Goal: Task Accomplishment & Management: Manage account settings

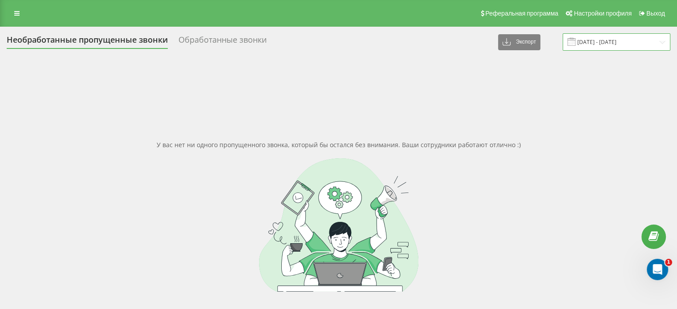
click at [629, 41] on input "17.09.2025 - 18.09.2025" at bounding box center [616, 41] width 108 height 17
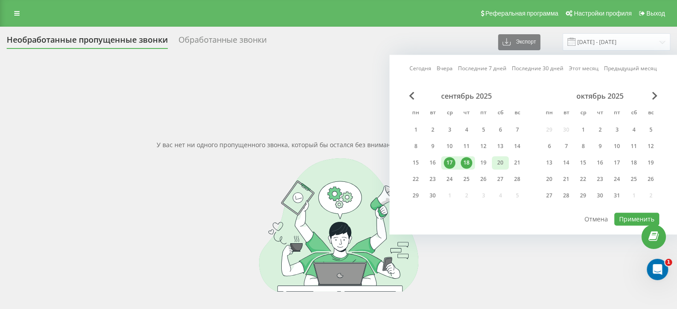
click at [492, 164] on div "20" at bounding box center [500, 162] width 17 height 13
click at [420, 178] on div "22" at bounding box center [416, 179] width 12 height 12
click at [645, 216] on button "Применить" at bounding box center [636, 219] width 45 height 13
type input "[DATE] - [DATE]"
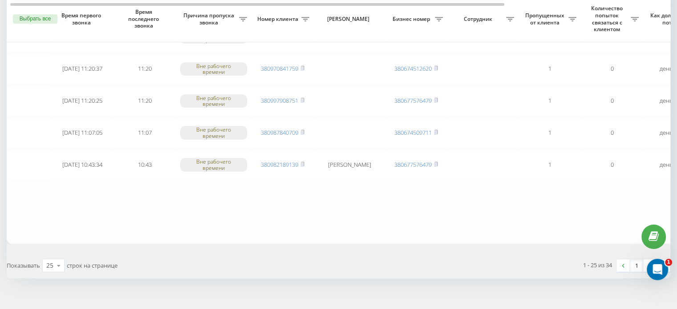
scroll to position [763, 0]
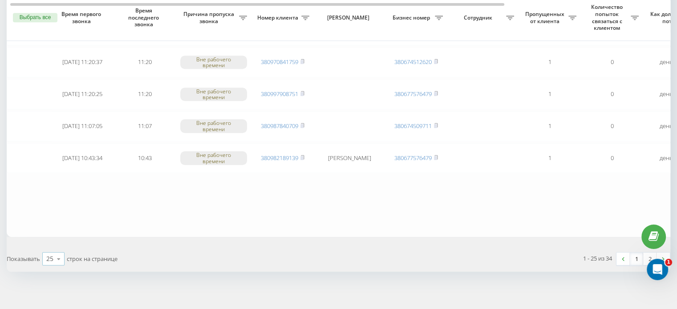
click at [56, 258] on icon at bounding box center [58, 258] width 13 height 17
click at [59, 240] on div "100" at bounding box center [53, 246] width 21 height 13
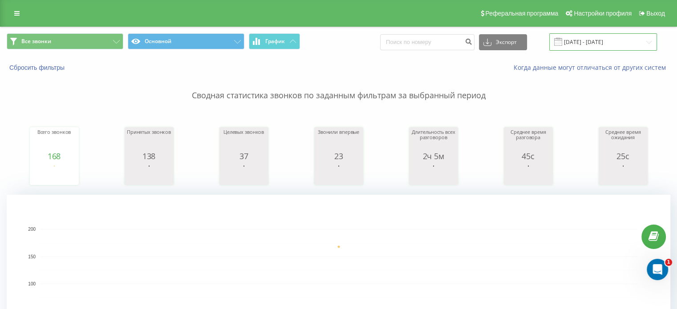
click at [593, 40] on input "18.09.2025 - 18.09.2025" at bounding box center [603, 41] width 108 height 17
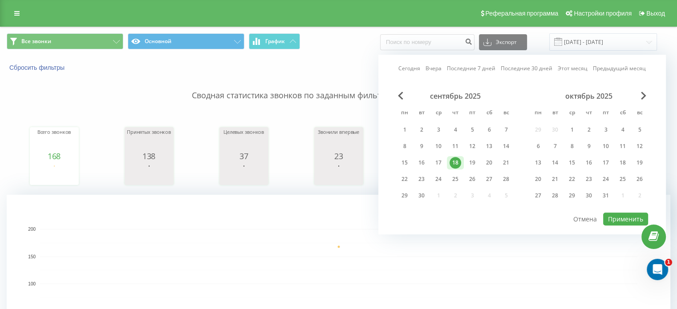
click at [484, 76] on div "Сегодня Вчера Последние 7 дней Последние 30 дней Этот месяц Предыдущий месяц се…" at bounding box center [521, 145] width 287 height 180
click at [408, 165] on div "15" at bounding box center [405, 163] width 12 height 12
drag, startPoint x: 507, startPoint y: 161, endPoint x: 509, endPoint y: 170, distance: 9.5
click at [508, 161] on div "21" at bounding box center [506, 163] width 12 height 12
click at [616, 215] on button "Применить" at bounding box center [625, 219] width 45 height 13
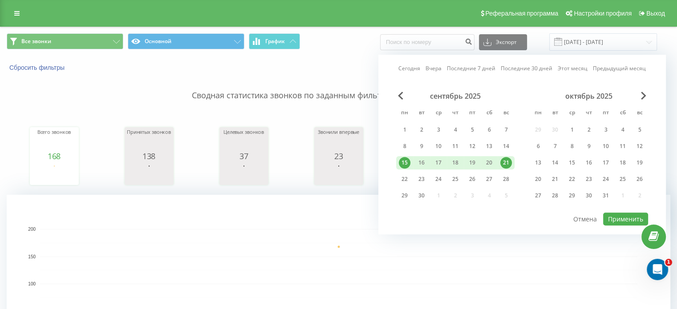
type input "15.09.2025 - 21.09.2025"
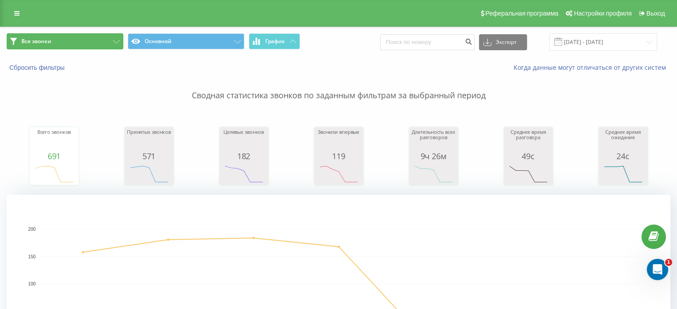
click at [94, 36] on button "Все звонки" at bounding box center [65, 41] width 117 height 16
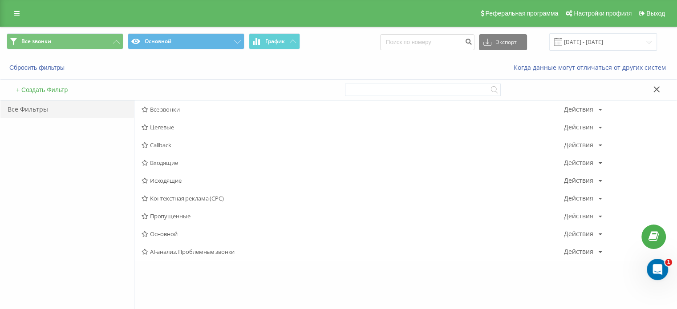
click at [157, 160] on span "Входящие" at bounding box center [352, 163] width 422 height 6
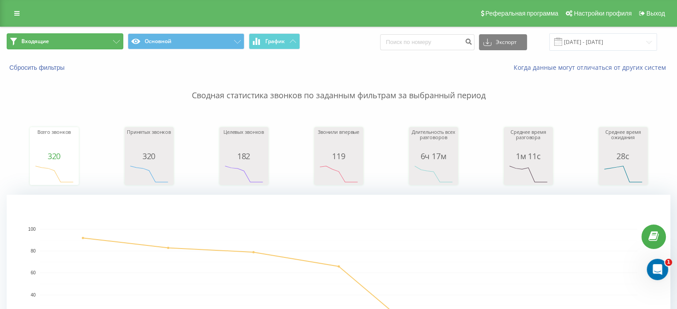
click at [81, 41] on button "Входящие" at bounding box center [65, 41] width 117 height 16
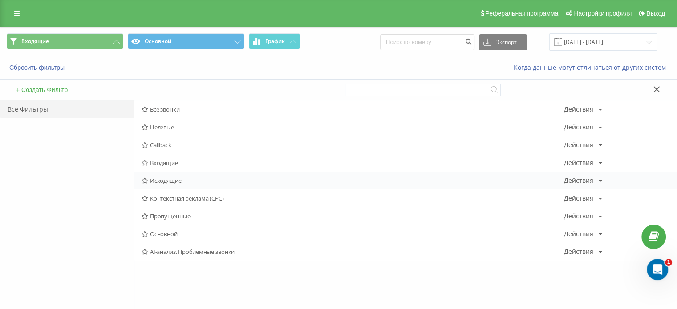
click at [173, 181] on span "Исходящие" at bounding box center [352, 180] width 422 height 6
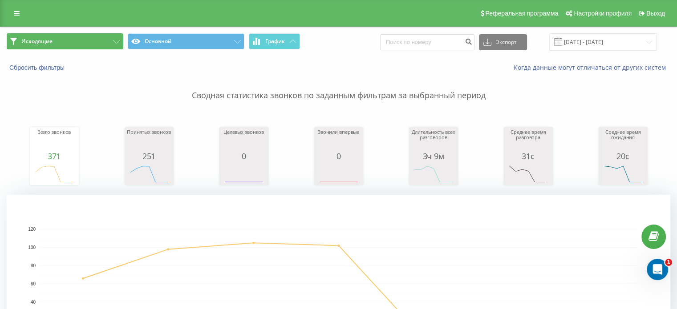
click at [115, 38] on button "Исходящие" at bounding box center [65, 41] width 117 height 16
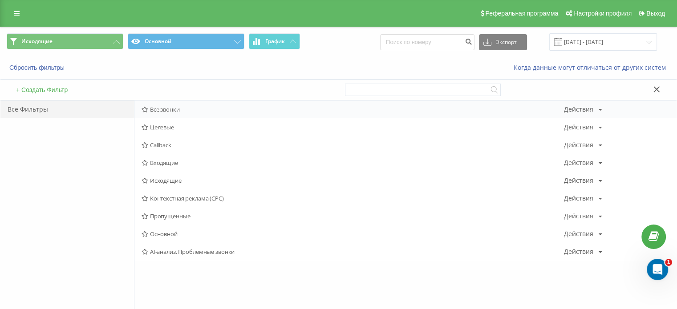
click at [158, 107] on span "Все звонки" at bounding box center [352, 109] width 422 height 6
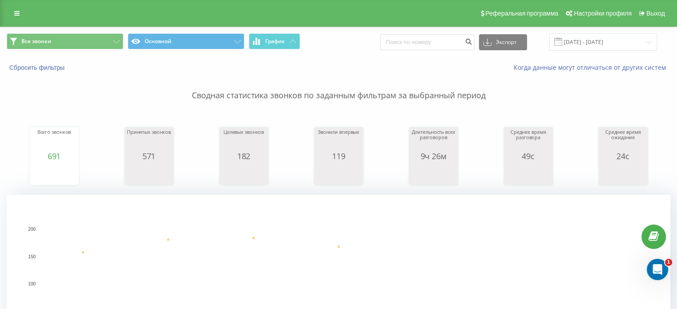
scroll to position [222, 0]
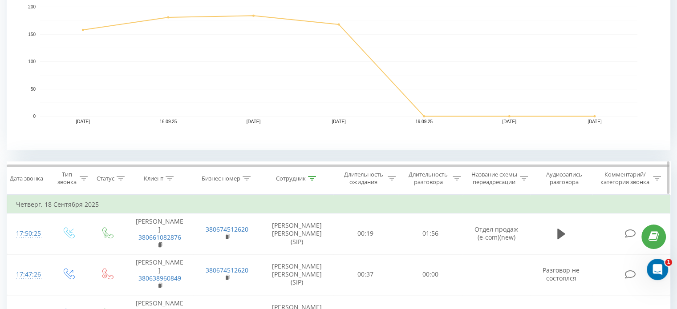
click at [310, 177] on icon at bounding box center [312, 178] width 8 height 4
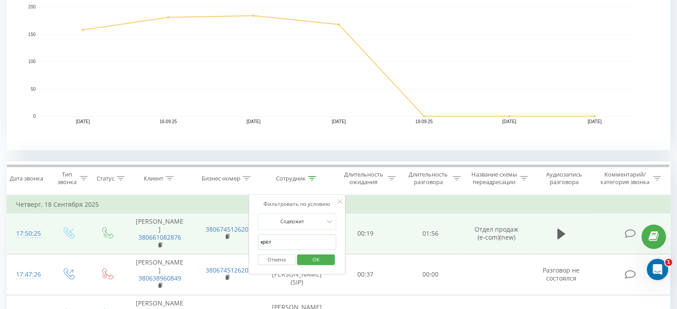
drag, startPoint x: 294, startPoint y: 244, endPoint x: 220, endPoint y: 241, distance: 74.4
type input "ковал"
click button "OK" at bounding box center [316, 259] width 38 height 11
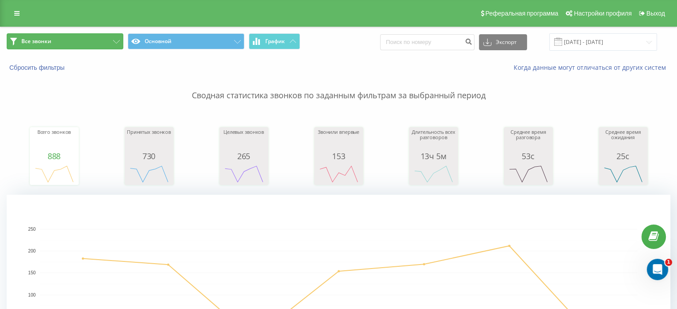
click at [103, 42] on button "Все звонки" at bounding box center [65, 41] width 117 height 16
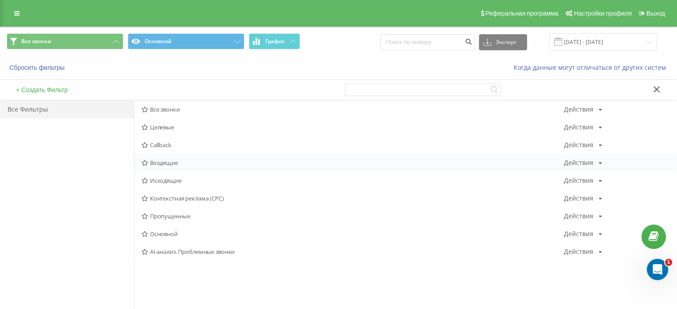
click at [166, 165] on span "Входящие" at bounding box center [352, 163] width 422 height 6
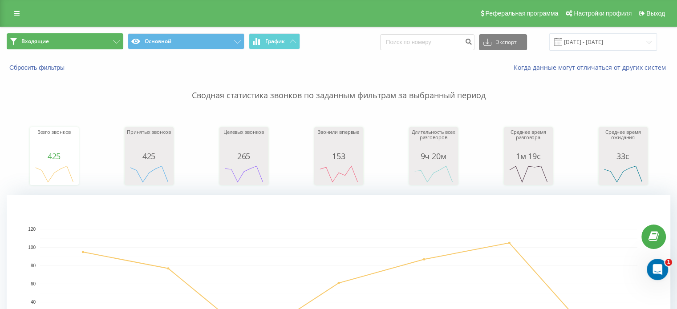
click at [106, 37] on button "Входящие" at bounding box center [65, 41] width 117 height 16
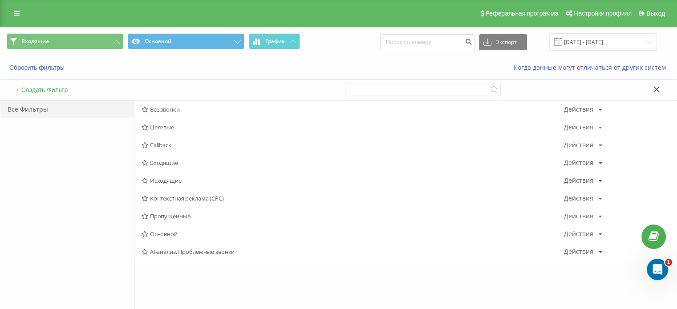
drag, startPoint x: 164, startPoint y: 181, endPoint x: 169, endPoint y: 180, distance: 5.9
click at [164, 181] on span "Исходящие" at bounding box center [352, 180] width 422 height 6
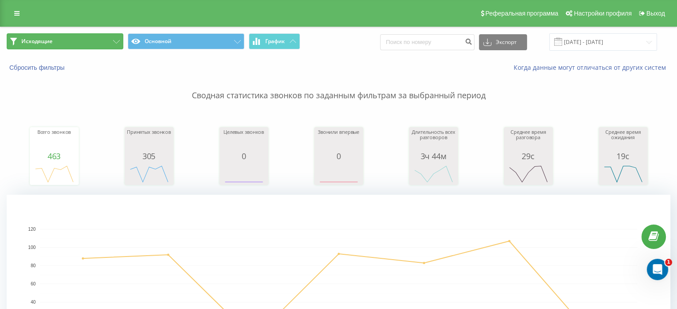
click at [116, 44] on button "Исходящие" at bounding box center [65, 41] width 117 height 16
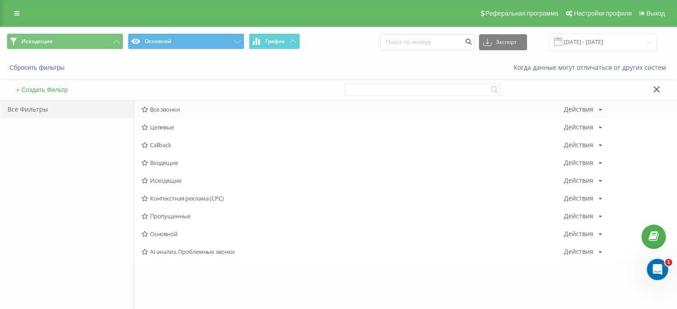
click at [164, 110] on span "Все звонки" at bounding box center [352, 109] width 422 height 6
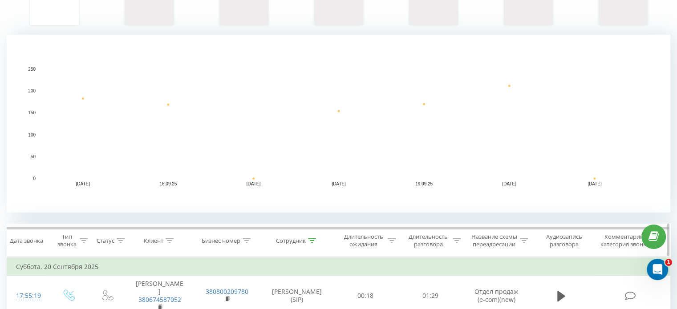
scroll to position [222, 0]
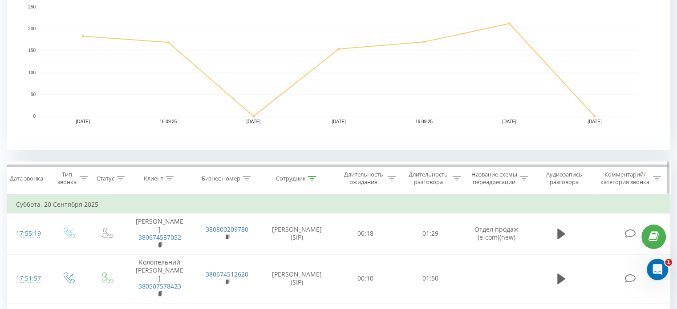
click at [313, 177] on icon at bounding box center [312, 178] width 8 height 4
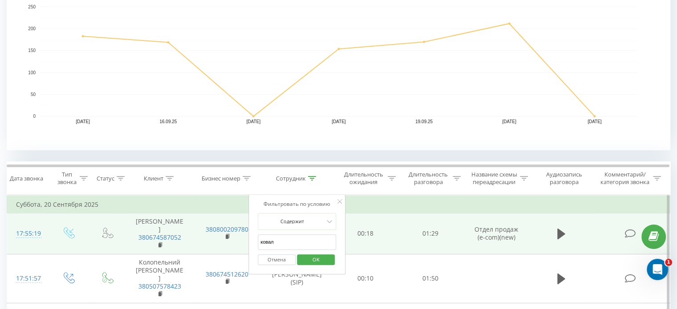
drag, startPoint x: 277, startPoint y: 241, endPoint x: 242, endPoint y: 242, distance: 35.1
type input "фара"
click button "OK" at bounding box center [316, 259] width 38 height 11
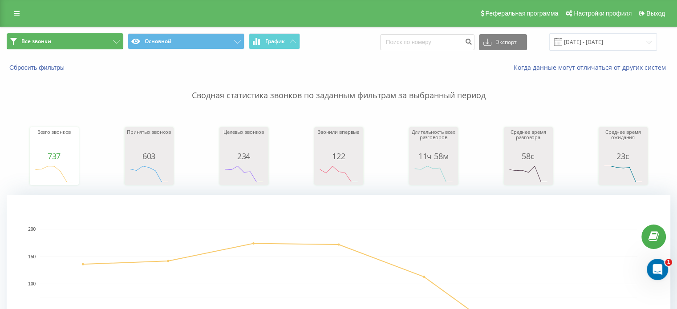
click at [102, 38] on button "Все звонки" at bounding box center [65, 41] width 117 height 16
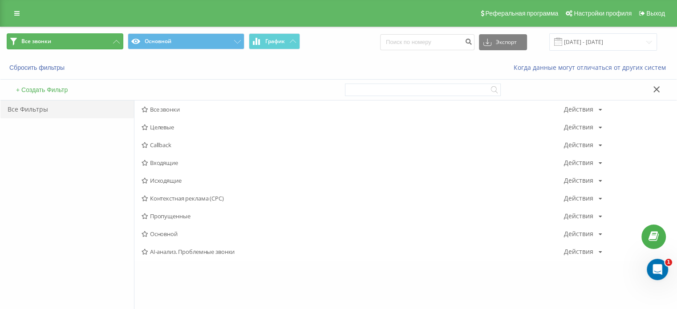
click at [119, 39] on button "Все звонки" at bounding box center [65, 41] width 117 height 16
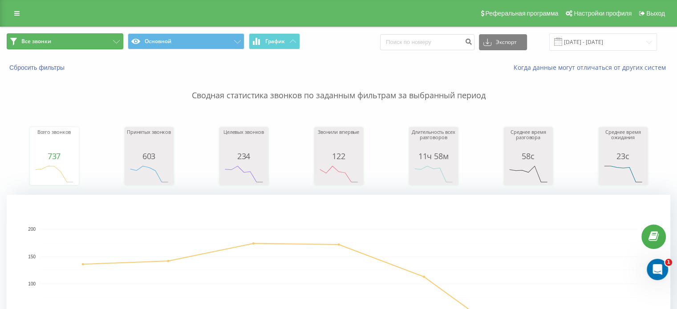
click at [69, 34] on button "Все звонки" at bounding box center [65, 41] width 117 height 16
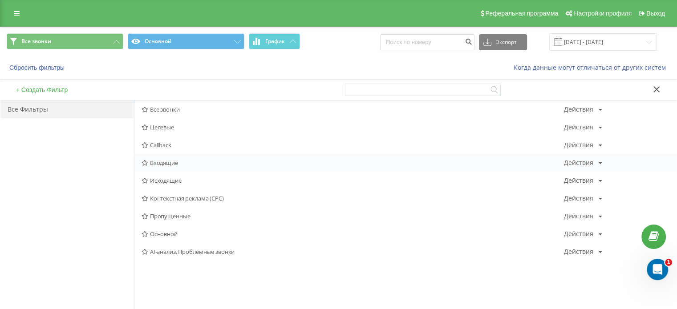
click at [153, 165] on span "Входящие" at bounding box center [352, 163] width 422 height 6
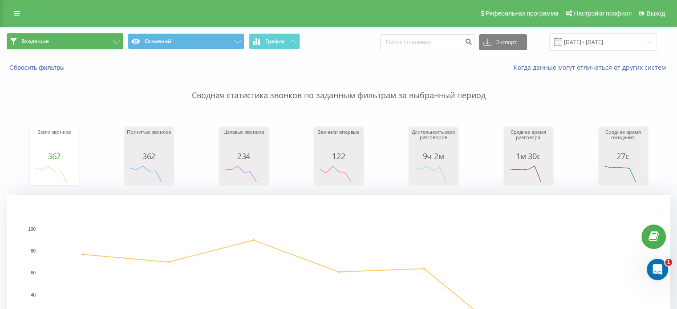
click at [68, 44] on button "Входящие" at bounding box center [65, 41] width 117 height 16
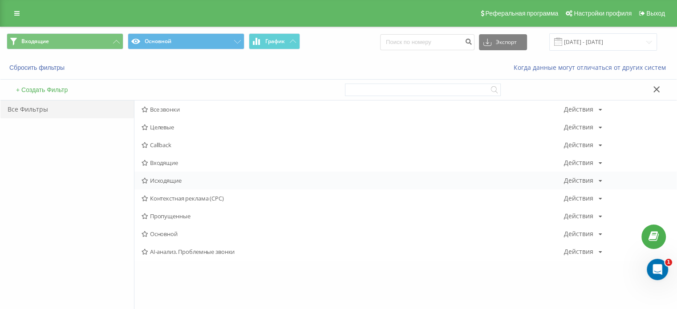
click at [161, 179] on span "Исходящие" at bounding box center [352, 180] width 422 height 6
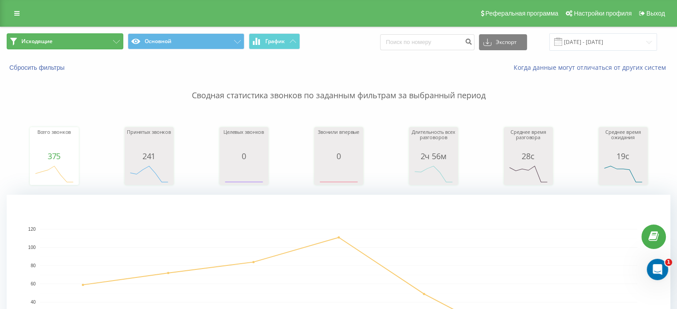
click at [117, 41] on icon at bounding box center [116, 42] width 7 height 4
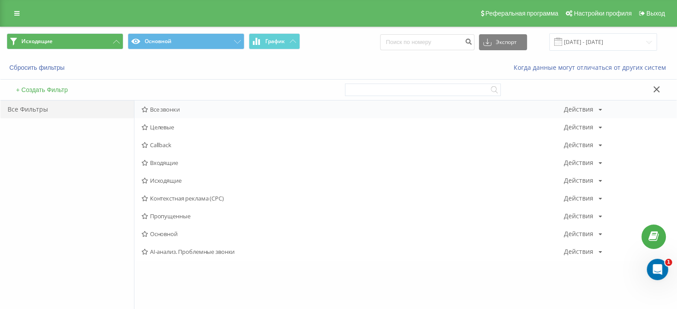
click at [155, 109] on span "Все звонки" at bounding box center [352, 109] width 422 height 6
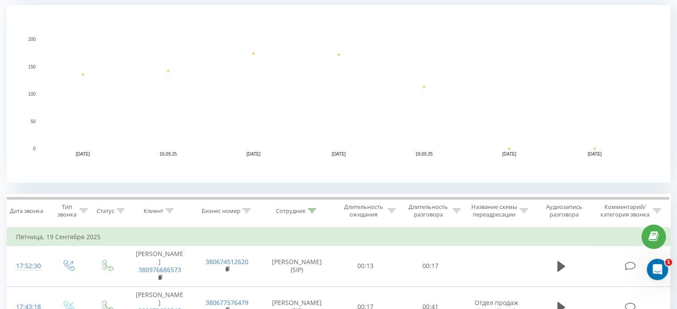
scroll to position [222, 0]
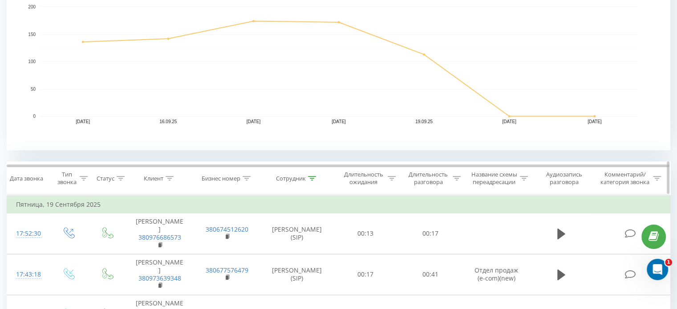
click at [310, 179] on icon at bounding box center [312, 178] width 8 height 4
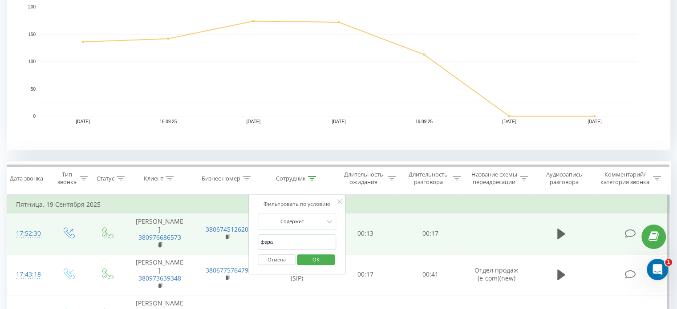
drag, startPoint x: 281, startPoint y: 241, endPoint x: 246, endPoint y: 239, distance: 35.6
click button "OK" at bounding box center [316, 259] width 38 height 11
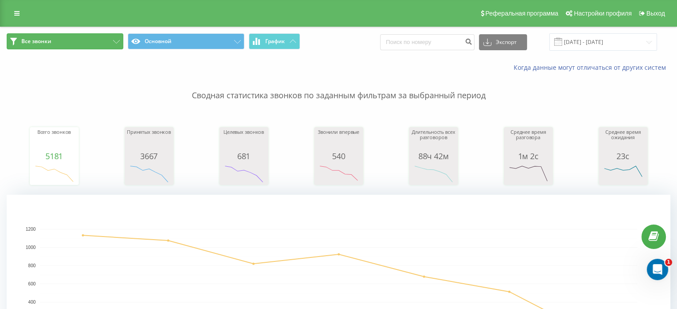
click at [91, 39] on button "Все звонки" at bounding box center [65, 41] width 117 height 16
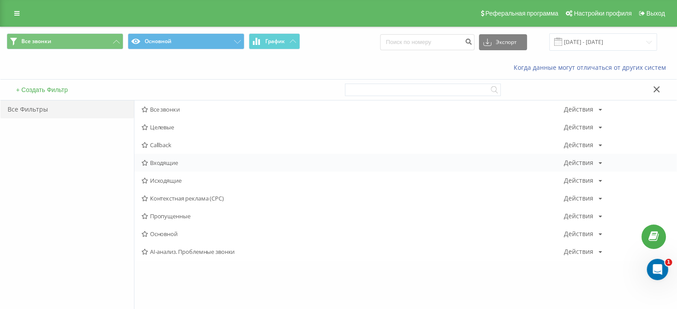
click at [155, 162] on span "Входящие" at bounding box center [352, 163] width 422 height 6
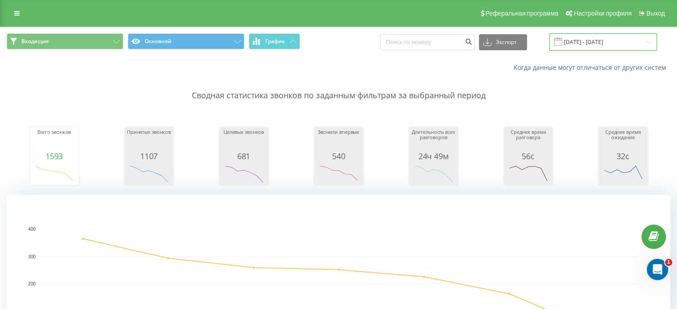
drag, startPoint x: 595, startPoint y: 38, endPoint x: 591, endPoint y: 45, distance: 8.2
click at [594, 38] on input "15.09.2025 - 21.09.2025" at bounding box center [603, 41] width 108 height 17
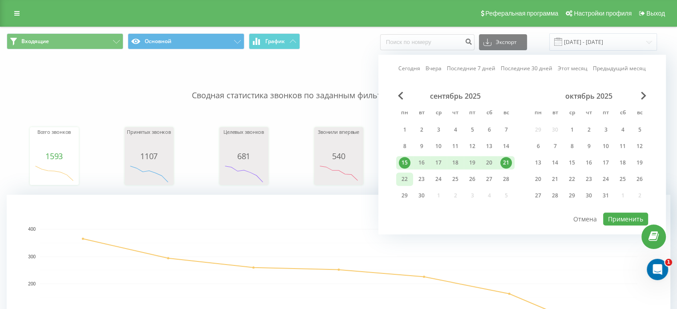
click at [403, 178] on div "22" at bounding box center [405, 179] width 12 height 12
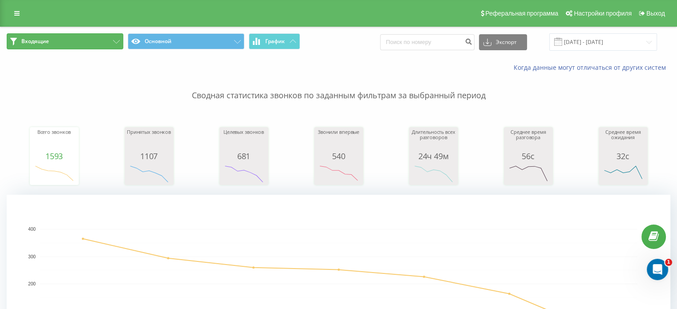
click at [118, 39] on button "Входящие" at bounding box center [65, 41] width 117 height 16
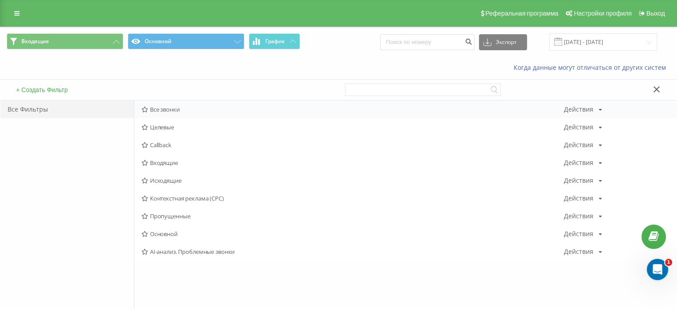
click at [174, 109] on span "Все звонки" at bounding box center [352, 109] width 422 height 6
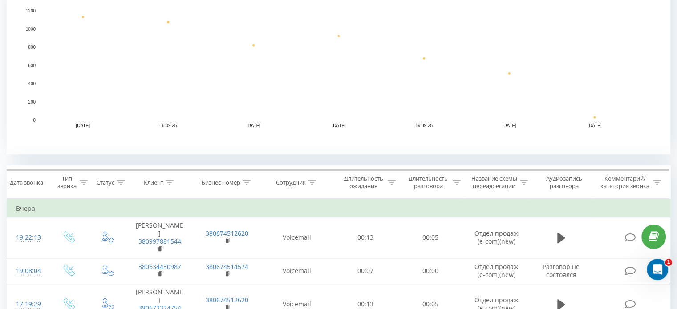
scroll to position [222, 0]
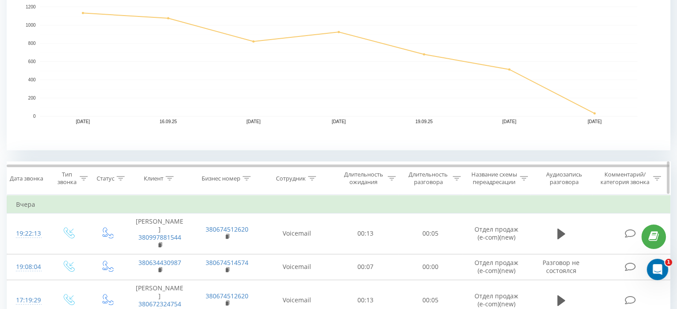
click at [311, 178] on icon at bounding box center [312, 178] width 8 height 4
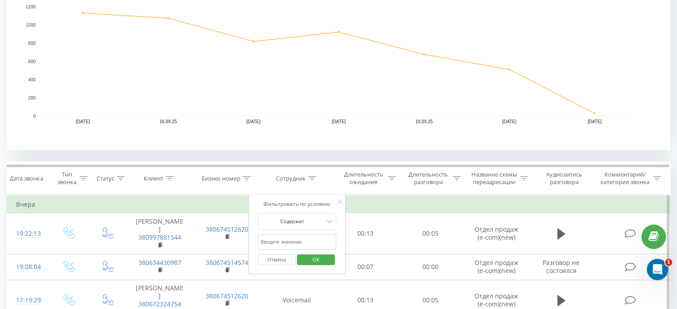
click at [279, 243] on input "text" at bounding box center [297, 242] width 78 height 16
type input "кріст"
click button "OK" at bounding box center [316, 259] width 38 height 11
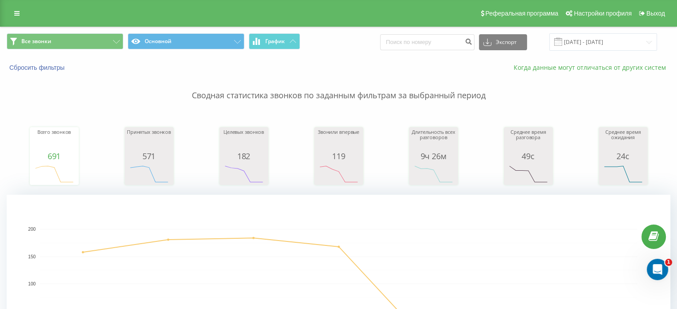
drag, startPoint x: 616, startPoint y: 32, endPoint x: 617, endPoint y: 69, distance: 36.0
click at [616, 32] on div "Все звонки Основной График Экспорт .csv .xls .xlsx 15.09.2025 - 21.09.2025" at bounding box center [338, 42] width 676 height 30
click at [617, 44] on input "15.09.2025 - 21.09.2025" at bounding box center [603, 41] width 108 height 17
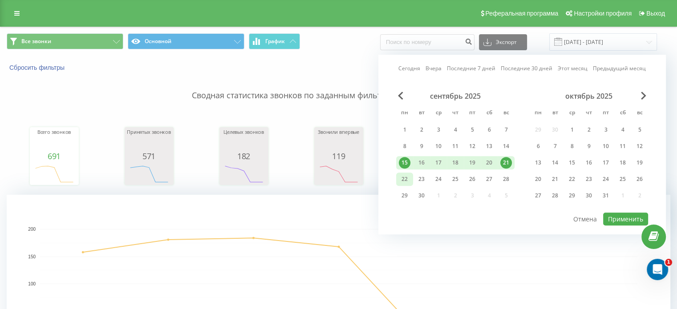
click at [404, 179] on div "22" at bounding box center [405, 179] width 12 height 12
click at [614, 213] on button "Применить" at bounding box center [625, 219] width 45 height 13
type input "22.09.2025 - 22.09.2025"
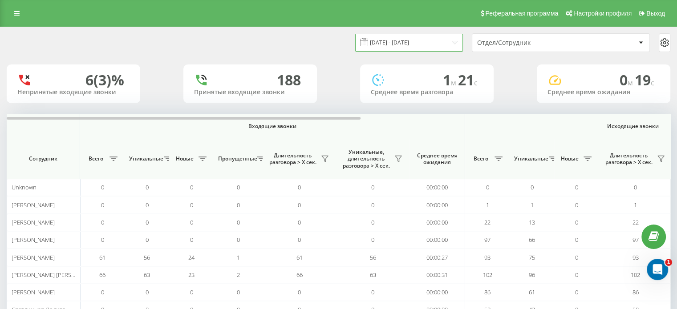
click at [383, 38] on input "18.09.2025 - 18.09.2025" at bounding box center [409, 42] width 108 height 17
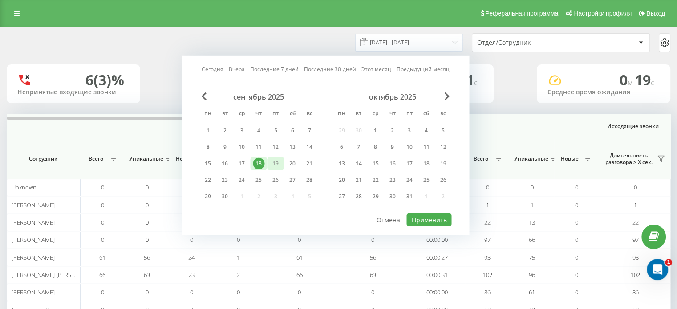
click at [279, 163] on div "19" at bounding box center [276, 164] width 12 height 12
click at [431, 214] on button "Применить" at bounding box center [428, 220] width 45 height 13
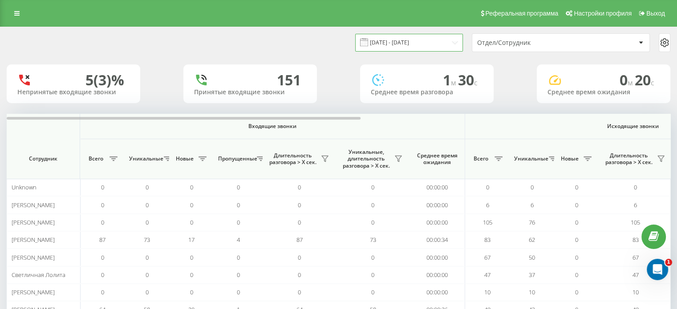
click at [401, 36] on input "19.09.2025 - 19.09.2025" at bounding box center [409, 42] width 108 height 17
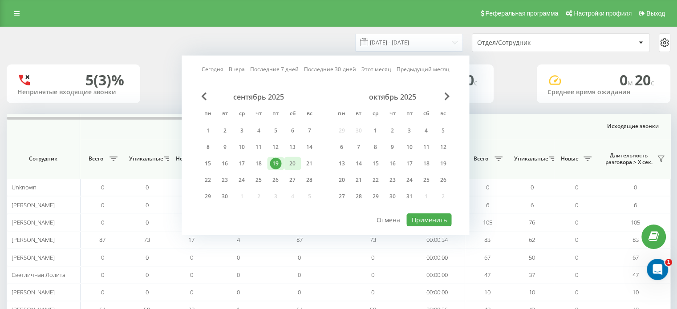
click at [292, 161] on div "20" at bounding box center [292, 164] width 12 height 12
click at [415, 217] on button "Применить" at bounding box center [428, 220] width 45 height 13
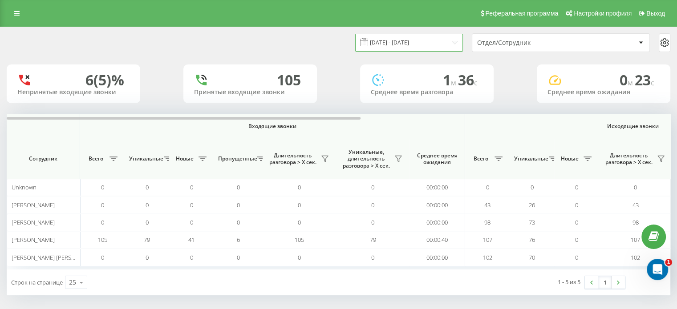
click at [417, 42] on input "20.09.2025 - 20.09.2025" at bounding box center [409, 42] width 108 height 17
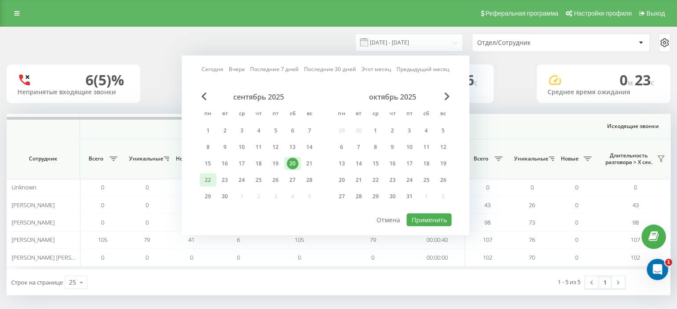
click at [207, 177] on div "22" at bounding box center [208, 180] width 12 height 12
click at [431, 217] on button "Применить" at bounding box center [428, 220] width 45 height 13
type input "22.09.2025 - 22.09.2025"
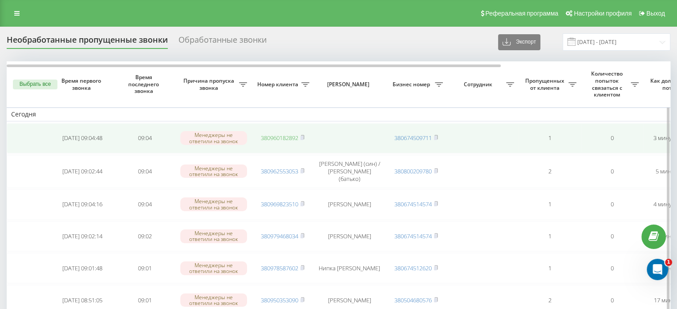
click at [278, 137] on link "380960182892" at bounding box center [279, 138] width 37 height 8
click at [281, 135] on link "380950353090" at bounding box center [279, 138] width 37 height 8
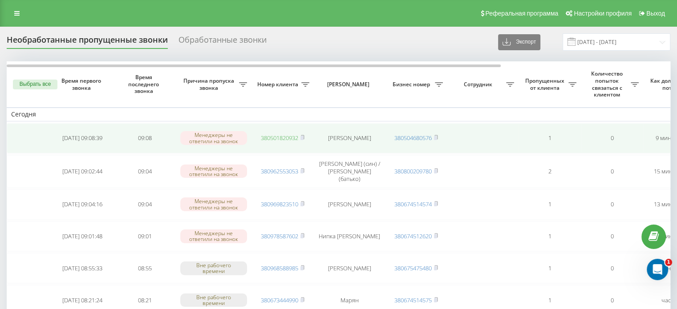
click at [273, 135] on link "380501820932" at bounding box center [279, 138] width 37 height 8
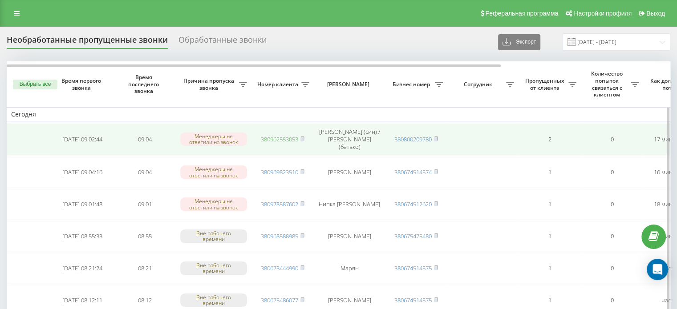
click at [276, 135] on link "380962553053" at bounding box center [279, 139] width 37 height 8
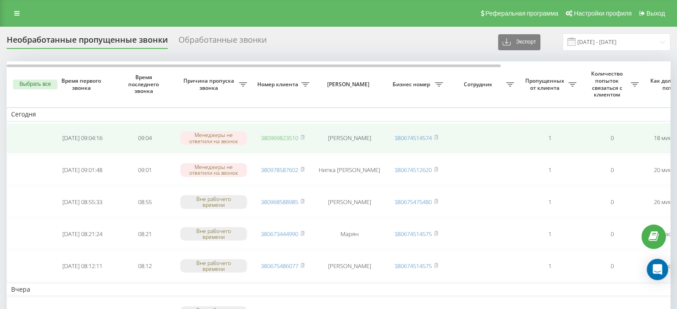
click at [275, 140] on link "380969823510" at bounding box center [279, 138] width 37 height 8
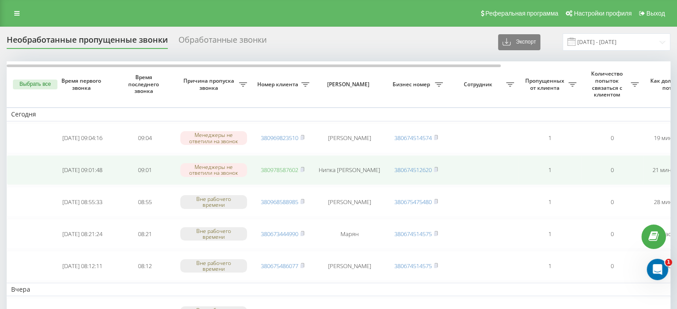
click at [274, 170] on link "380978587602" at bounding box center [279, 170] width 37 height 8
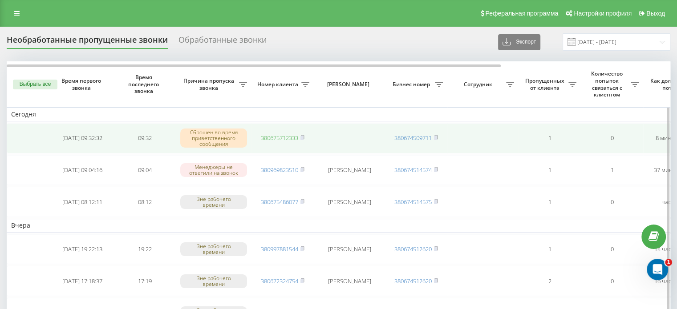
click at [294, 136] on link "380675712333" at bounding box center [279, 138] width 37 height 8
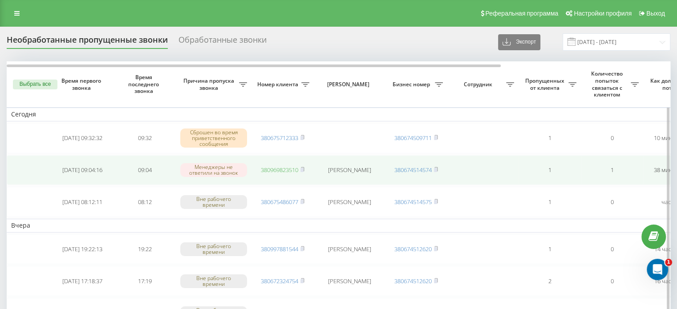
click at [274, 170] on link "380969823510" at bounding box center [279, 170] width 37 height 8
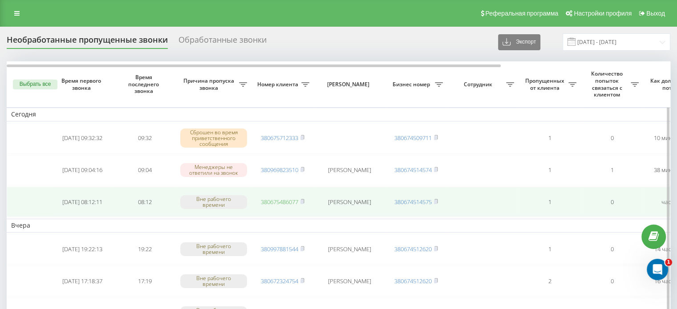
click at [278, 202] on link "380675486077" at bounding box center [279, 202] width 37 height 8
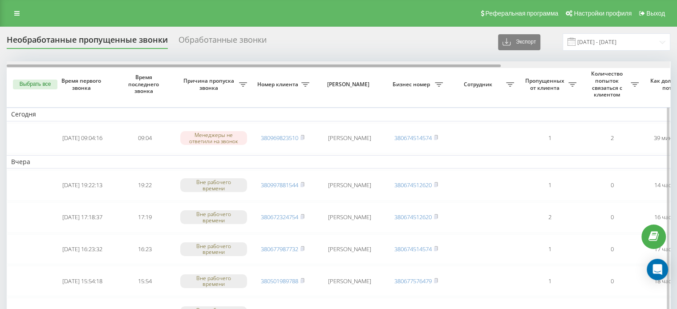
scroll to position [0, 226]
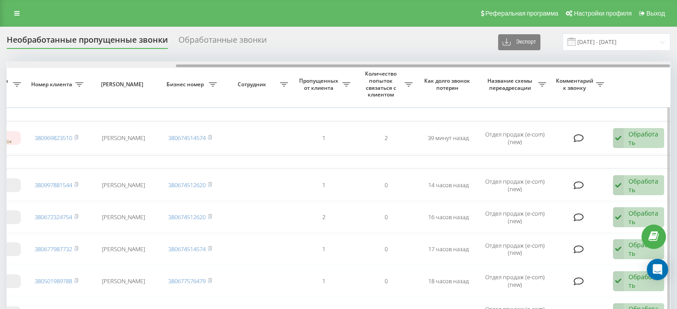
drag, startPoint x: 437, startPoint y: 64, endPoint x: 664, endPoint y: 66, distance: 226.9
click at [664, 66] on div at bounding box center [338, 64] width 663 height 7
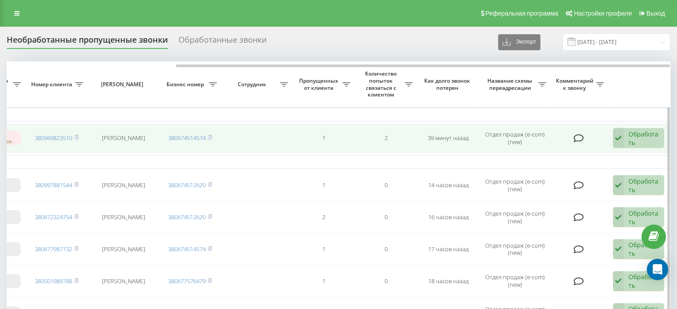
click at [641, 138] on div "Обработать" at bounding box center [643, 138] width 31 height 17
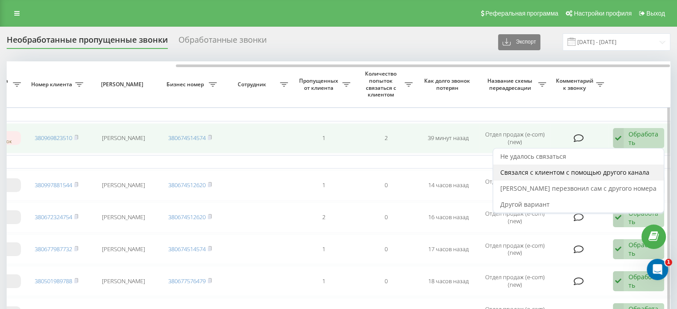
scroll to position [0, 0]
click at [627, 168] on span "Связался с клиентом с помощью другого канала" at bounding box center [574, 172] width 149 height 8
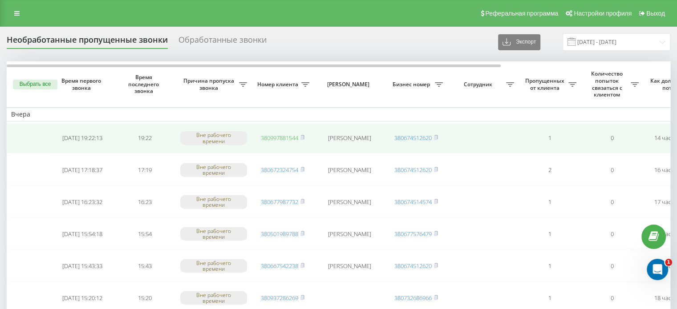
click at [276, 137] on link "380997881544" at bounding box center [279, 138] width 37 height 8
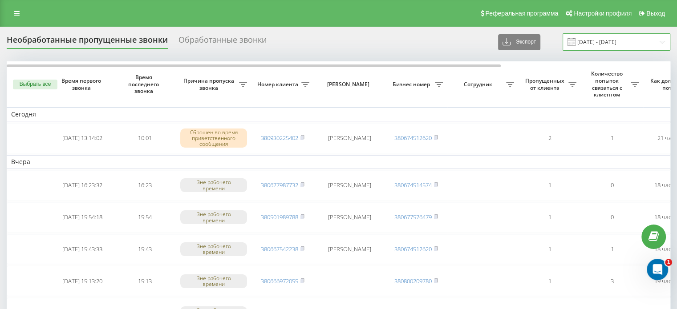
click at [619, 40] on input "[DATE] - [DATE]" at bounding box center [616, 41] width 108 height 17
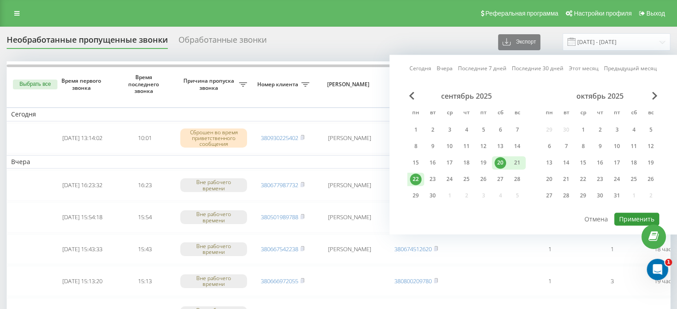
click at [639, 215] on button "Применить" at bounding box center [636, 219] width 45 height 13
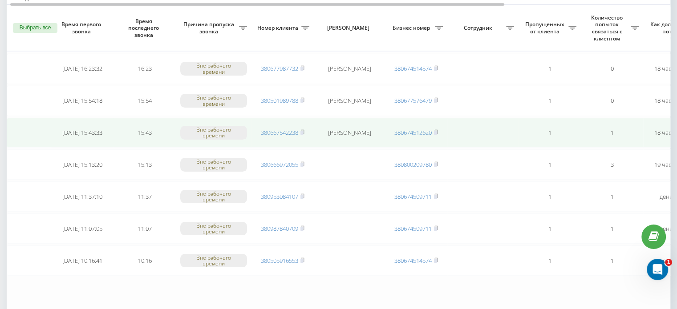
scroll to position [89, 0]
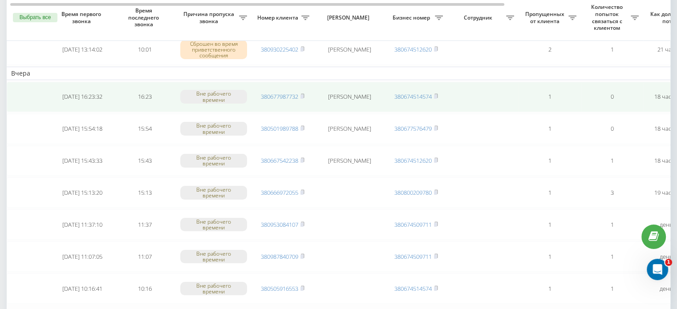
drag, startPoint x: 303, startPoint y: 96, endPoint x: 298, endPoint y: 101, distance: 7.2
click at [303, 96] on rect at bounding box center [301, 97] width 3 height 4
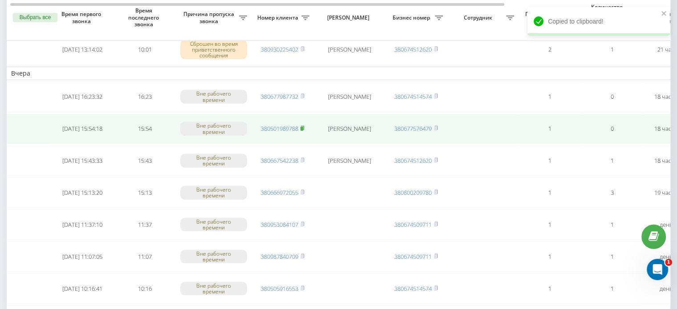
click at [302, 128] on rect at bounding box center [301, 129] width 3 height 4
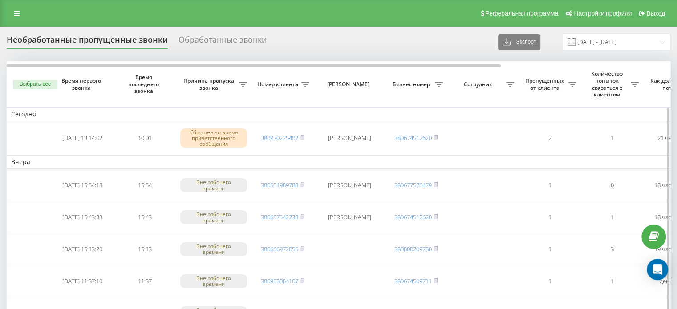
click at [34, 85] on button "Выбрать все" at bounding box center [35, 85] width 44 height 10
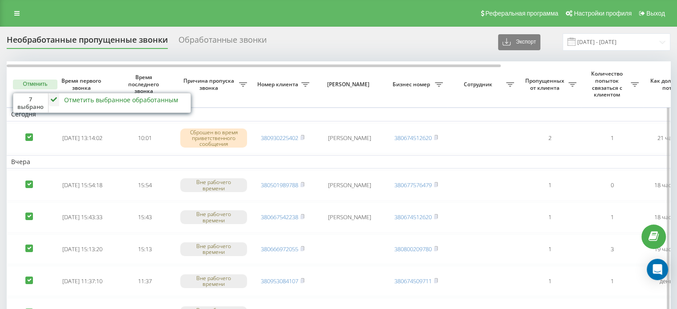
click at [76, 103] on div "Отметить выбранное обработанным" at bounding box center [121, 100] width 114 height 8
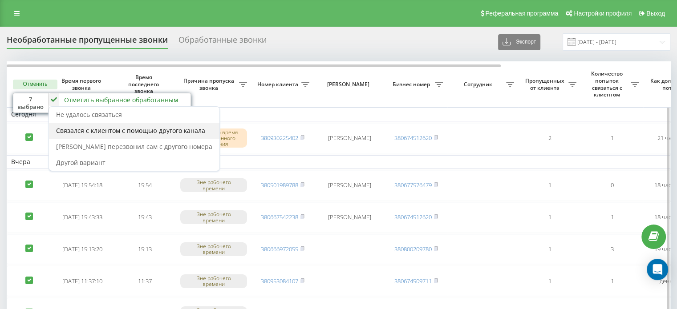
click at [87, 129] on span "Связался с клиентом с помощью другого канала" at bounding box center [130, 130] width 149 height 8
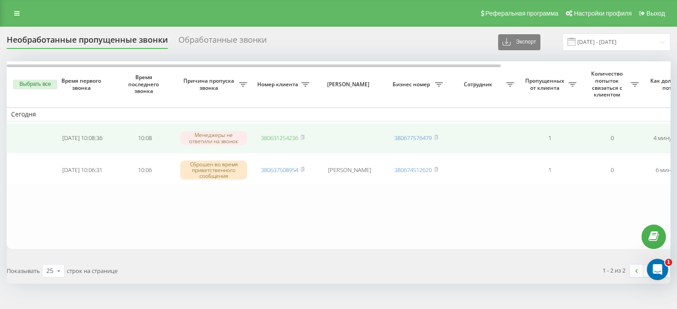
click at [292, 135] on link "380631254236" at bounding box center [279, 138] width 37 height 8
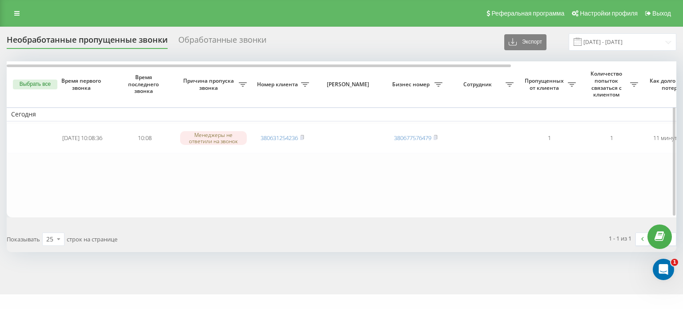
click at [49, 84] on button "Выбрать все" at bounding box center [35, 85] width 44 height 10
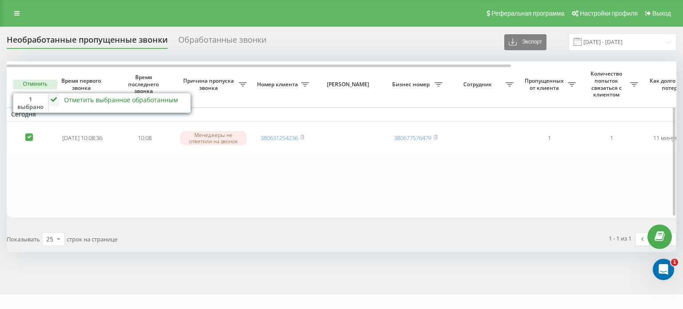
click at [85, 99] on div "Отметить выбранное обработанным" at bounding box center [121, 100] width 114 height 8
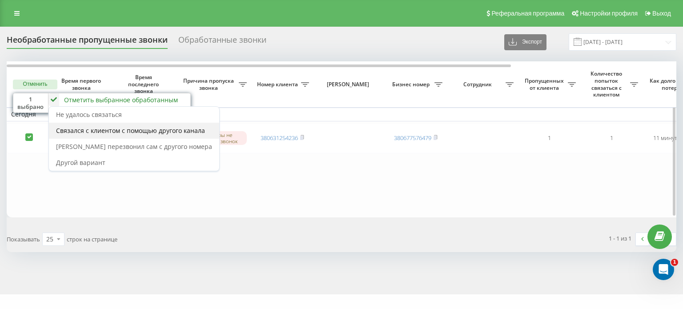
click at [131, 133] on span "Связался с клиентом с помощью другого канала" at bounding box center [130, 130] width 149 height 8
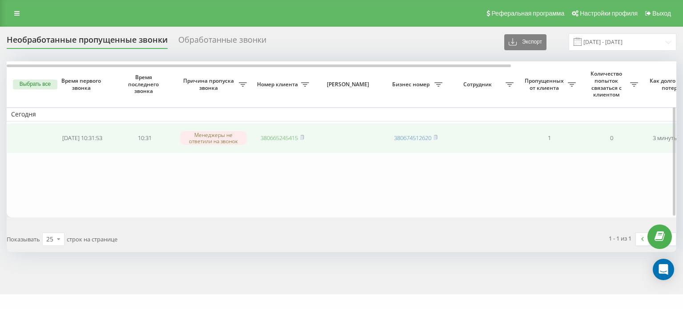
click at [273, 138] on link "380665245415" at bounding box center [279, 138] width 37 height 8
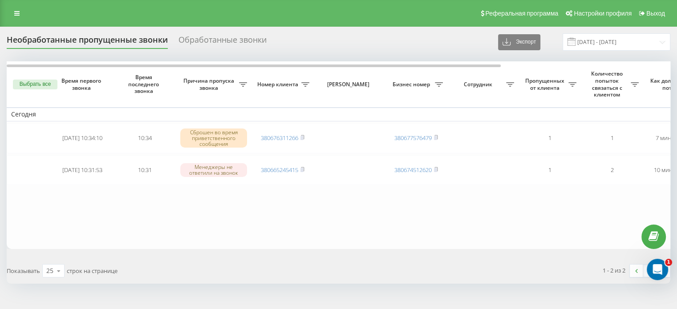
click at [29, 81] on button "Выбрать все" at bounding box center [35, 85] width 44 height 10
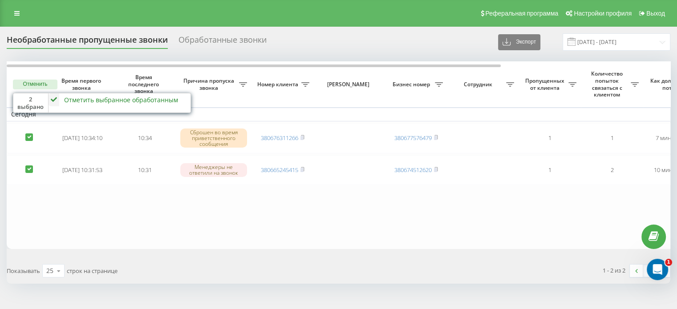
drag, startPoint x: 101, startPoint y: 100, endPoint x: 117, endPoint y: 128, distance: 32.7
click at [102, 100] on div "Отметить выбранное обработанным" at bounding box center [121, 100] width 114 height 8
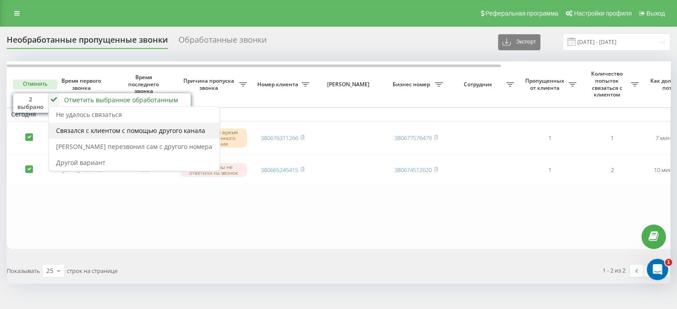
click at [122, 135] on div "Связался с клиентом с помощью другого канала" at bounding box center [134, 131] width 170 height 16
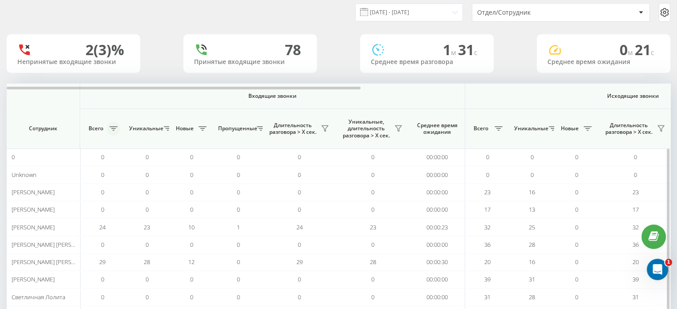
scroll to position [44, 0]
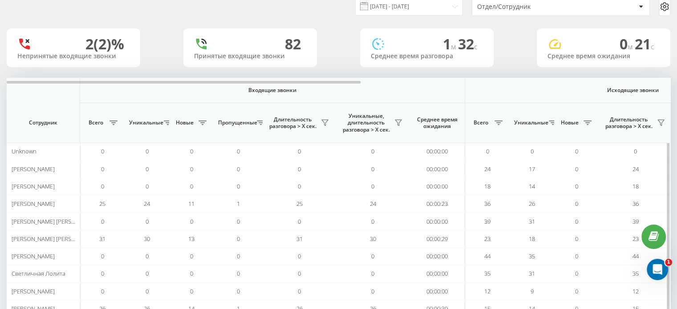
scroll to position [89, 0]
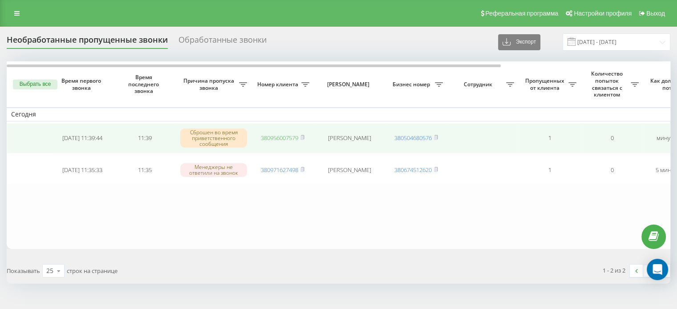
click at [279, 137] on link "380956007579" at bounding box center [279, 138] width 37 height 8
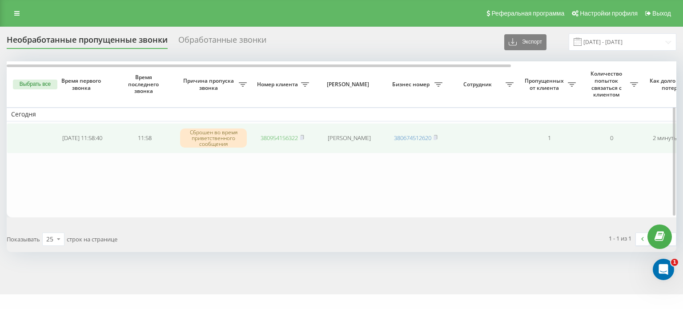
click at [283, 136] on link "380954156322" at bounding box center [279, 138] width 37 height 8
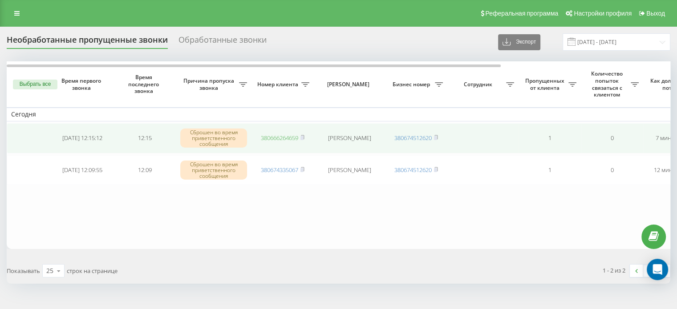
click at [272, 140] on link "380666264659" at bounding box center [279, 138] width 37 height 8
click at [275, 135] on link "380666660906" at bounding box center [279, 138] width 37 height 8
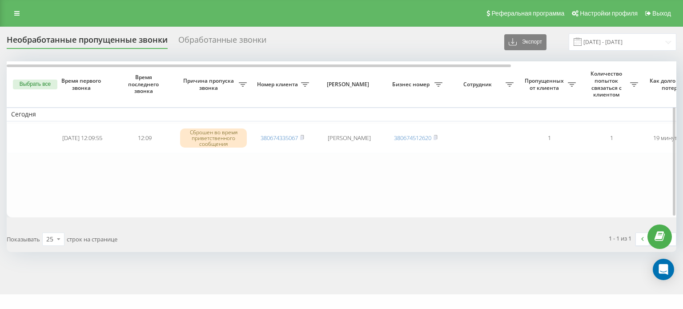
click at [49, 87] on button "Выбрать все" at bounding box center [35, 85] width 44 height 10
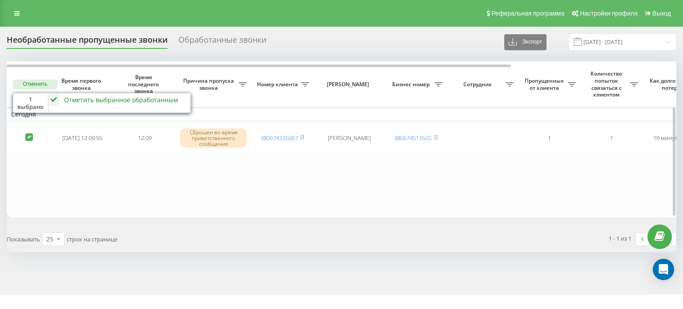
click at [70, 99] on div "Отметить выбранное обработанным" at bounding box center [121, 100] width 114 height 8
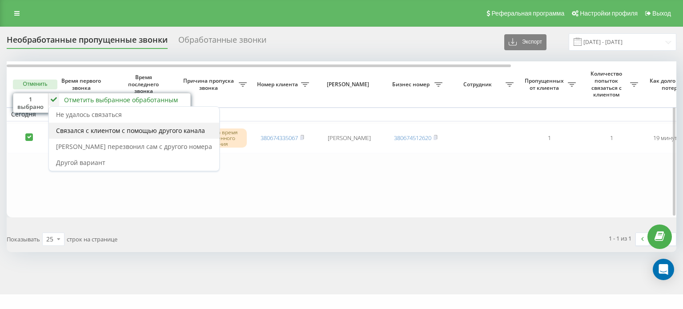
click at [83, 135] on div "Связался с клиентом с помощью другого канала" at bounding box center [134, 131] width 170 height 16
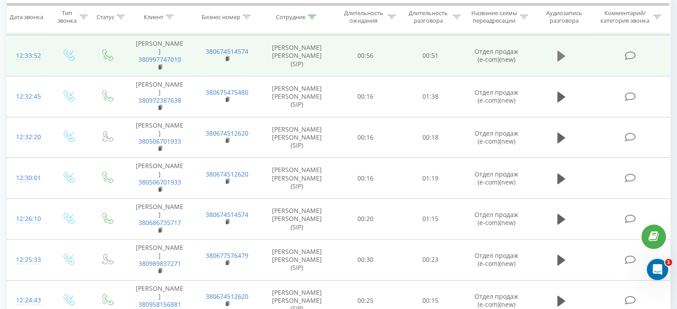
click at [562, 55] on icon at bounding box center [561, 56] width 8 height 11
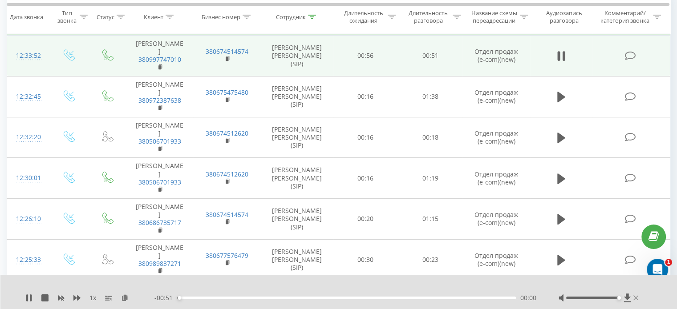
drag, startPoint x: 591, startPoint y: 297, endPoint x: 632, endPoint y: 301, distance: 41.5
click at [632, 301] on div at bounding box center [599, 298] width 82 height 9
click at [34, 299] on div "1 x" at bounding box center [89, 298] width 129 height 9
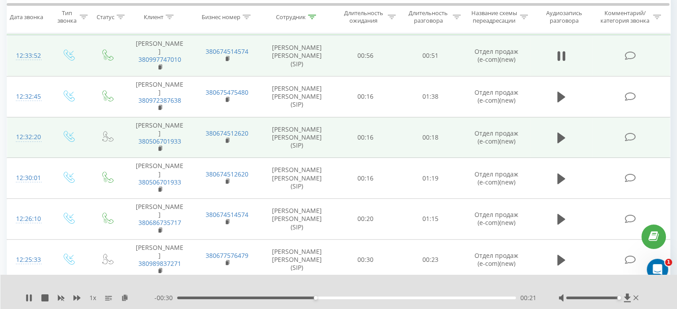
drag, startPoint x: 30, startPoint y: 299, endPoint x: 263, endPoint y: 130, distance: 287.6
click at [30, 298] on icon at bounding box center [31, 297] width 2 height 7
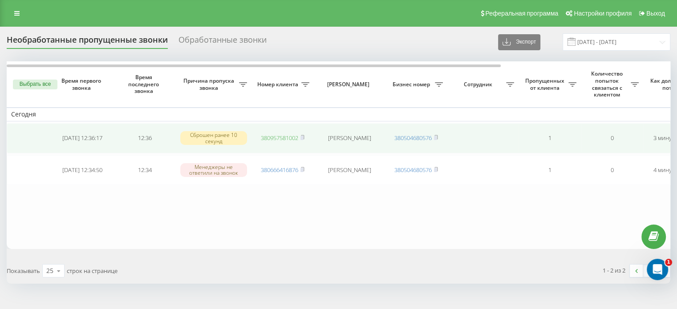
click at [294, 136] on link "380957581002" at bounding box center [279, 138] width 37 height 8
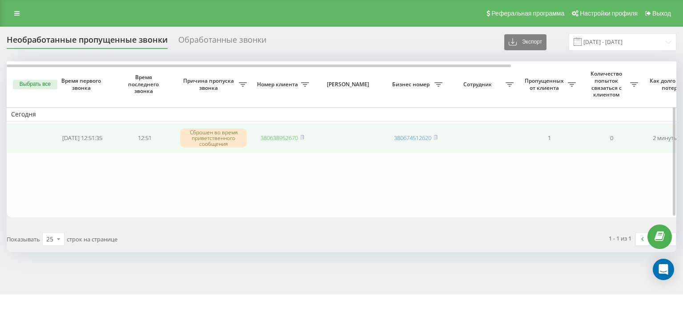
click at [290, 140] on link "380638952670" at bounding box center [279, 138] width 37 height 8
